Goal: Task Accomplishment & Management: Manage account settings

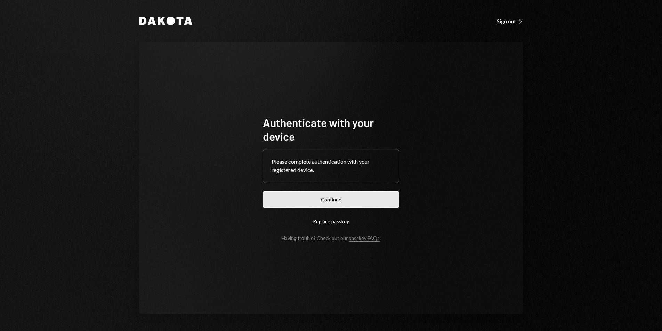
click at [338, 199] on button "Continue" at bounding box center [331, 199] width 136 height 16
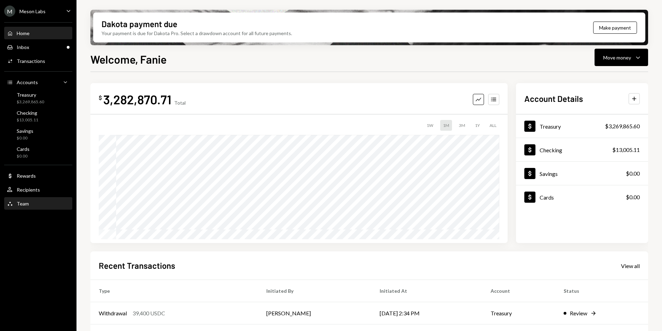
click at [23, 203] on div "Team" at bounding box center [23, 204] width 12 height 6
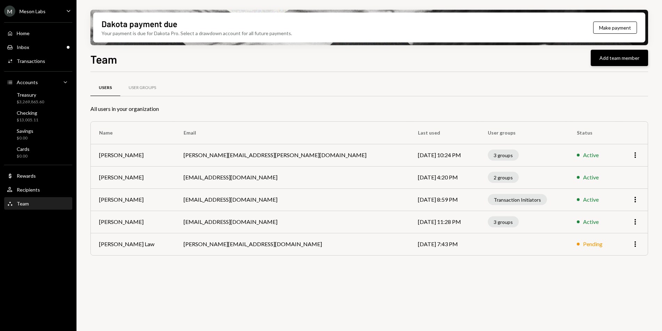
click at [612, 62] on button "Add team member" at bounding box center [618, 58] width 57 height 16
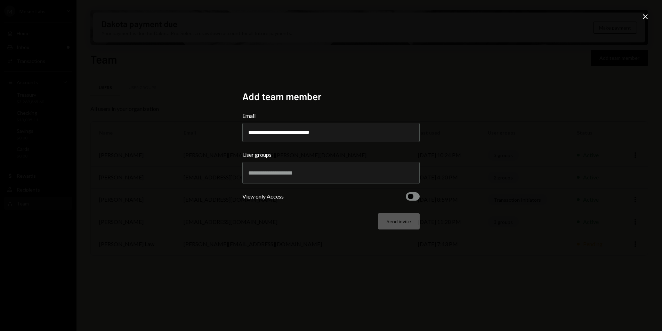
type input "**********"
click at [365, 167] on div at bounding box center [330, 172] width 165 height 17
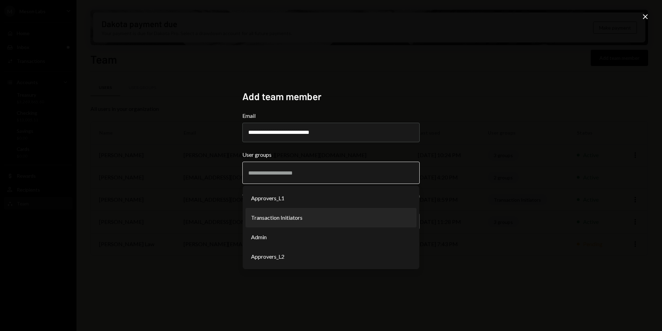
click at [298, 217] on li "Transaction Initiators" at bounding box center [330, 217] width 171 height 19
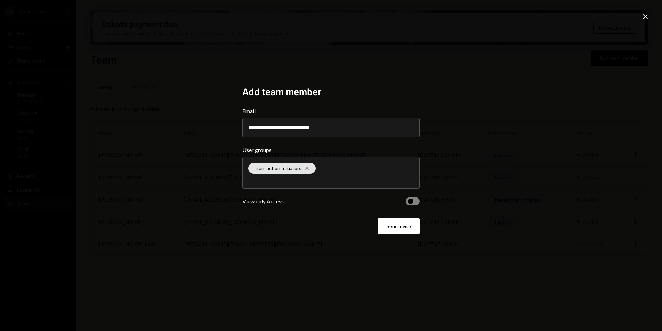
click at [391, 224] on button "Send invite" at bounding box center [399, 226] width 42 height 16
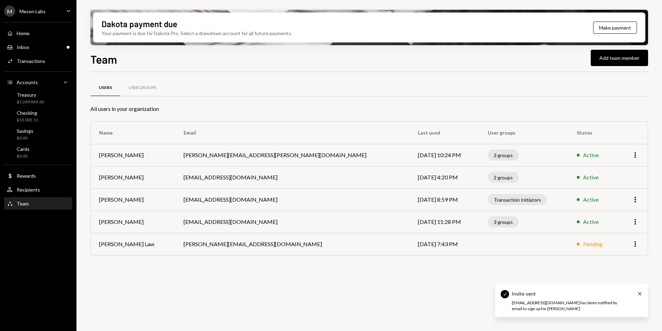
click at [33, 14] on div "Meson Labs" at bounding box center [32, 11] width 26 height 6
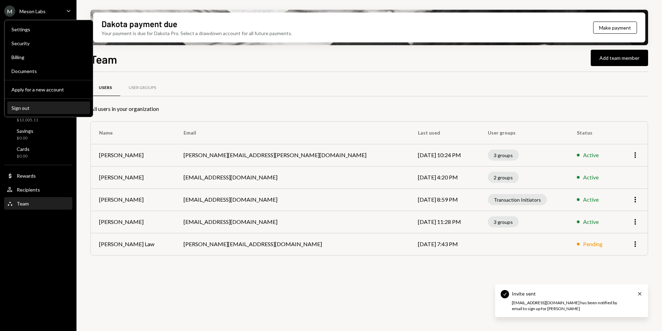
click at [37, 106] on div "Sign out" at bounding box center [48, 108] width 74 height 6
